Goal: Transaction & Acquisition: Book appointment/travel/reservation

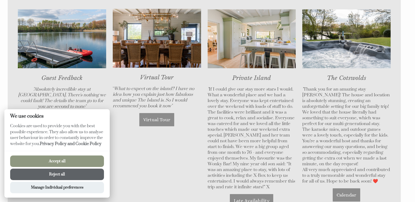
scroll to position [439, 0]
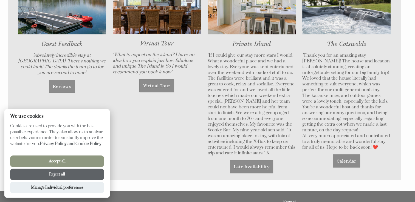
click at [64, 161] on button "Accept all" at bounding box center [57, 162] width 94 height 12
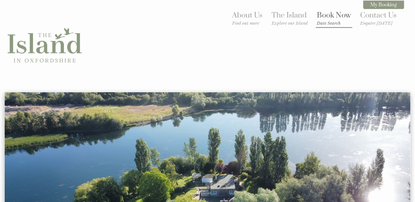
click at [334, 19] on link "Book Now Date Search" at bounding box center [334, 18] width 34 height 15
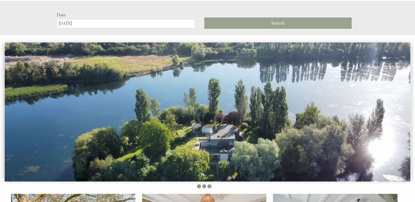
scroll to position [92, 0]
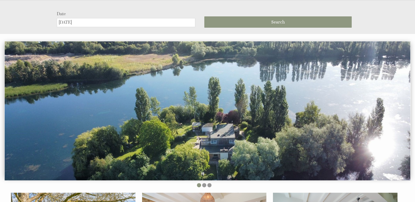
click at [127, 21] on input "[DATE]" at bounding box center [126, 22] width 138 height 9
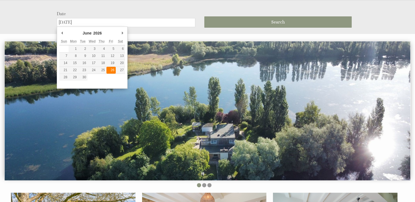
type input "[DATE]"
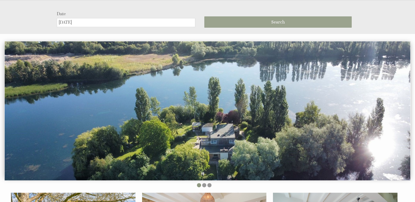
click at [239, 21] on button "Search" at bounding box center [277, 21] width 147 height 11
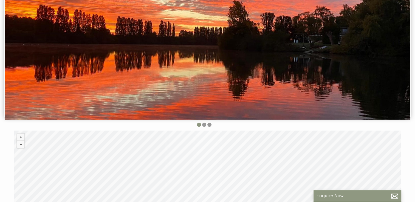
scroll to position [144, 0]
